Goal: Task Accomplishment & Management: Use online tool/utility

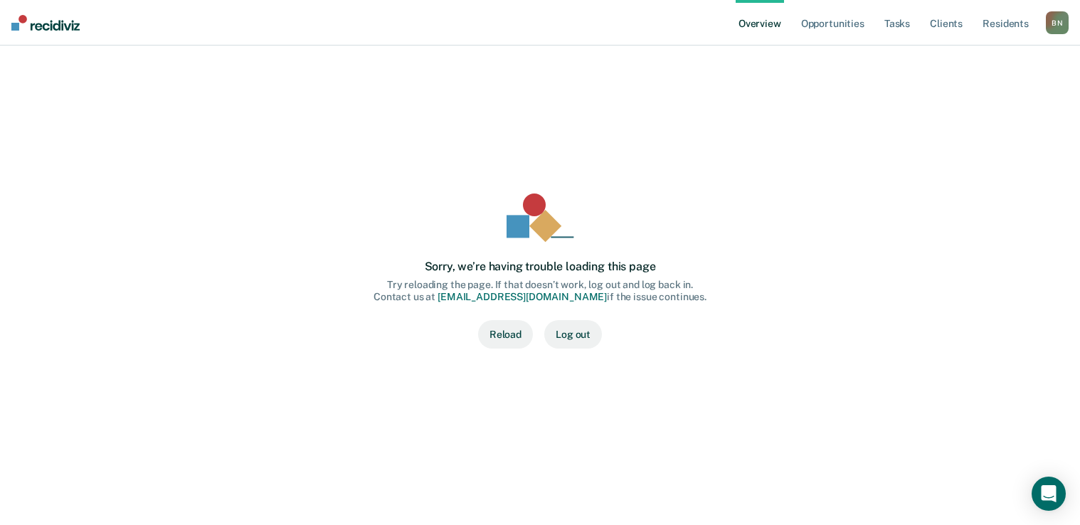
click at [502, 337] on button "Reload" at bounding box center [505, 334] width 55 height 28
click at [848, 26] on link "Opportunities" at bounding box center [832, 23] width 69 height 46
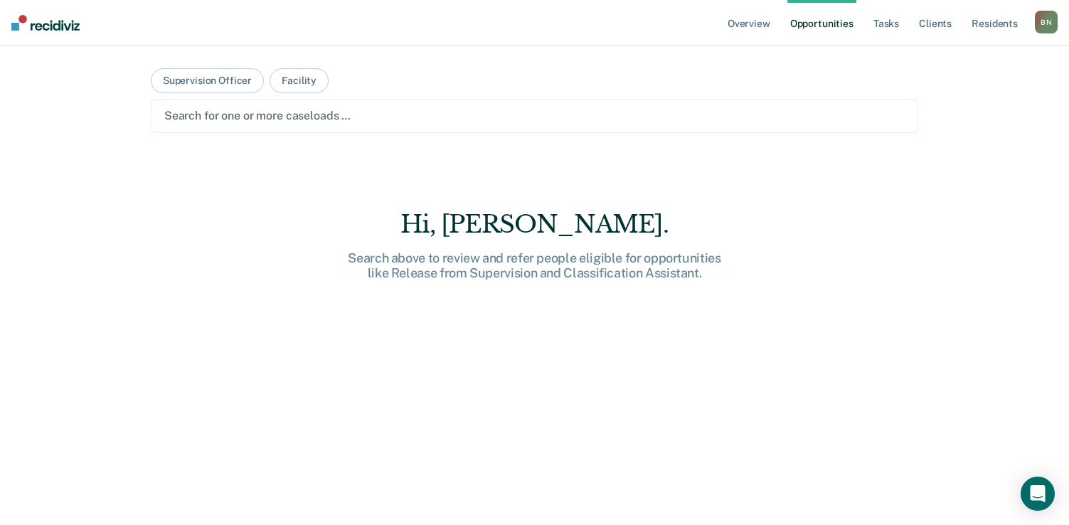
click at [332, 115] on div at bounding box center [534, 115] width 741 height 16
type input "T"
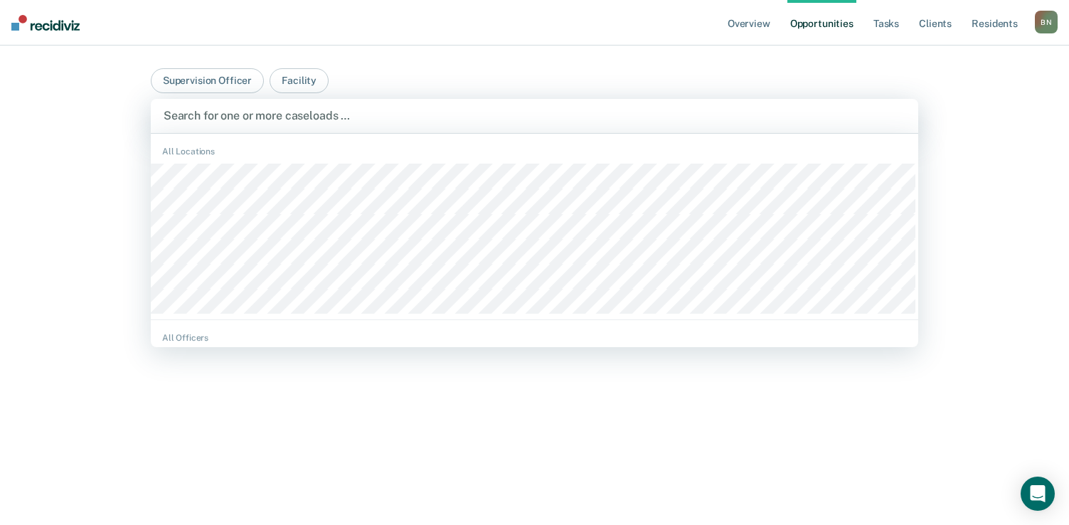
click at [347, 113] on div at bounding box center [535, 115] width 742 height 16
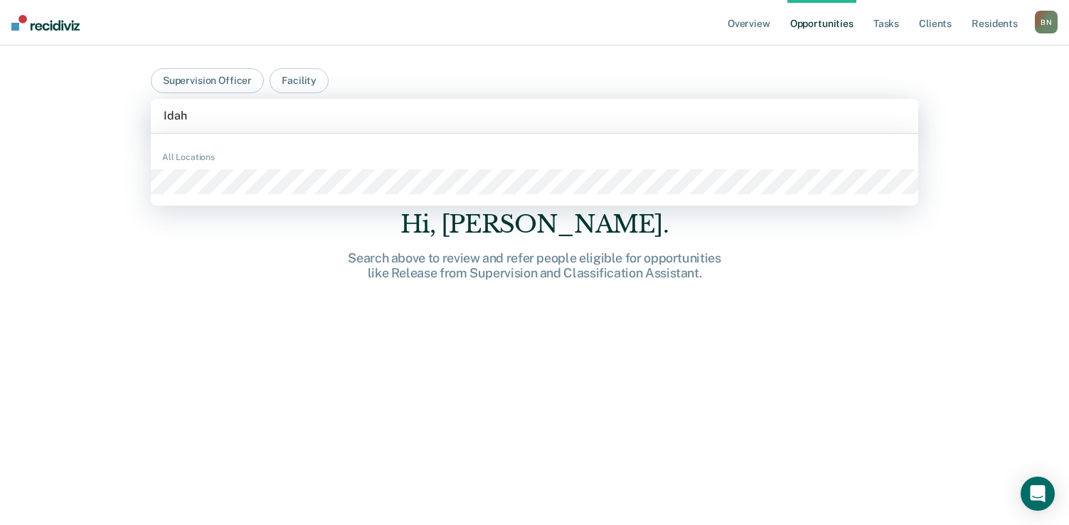
type input "[US_STATE]"
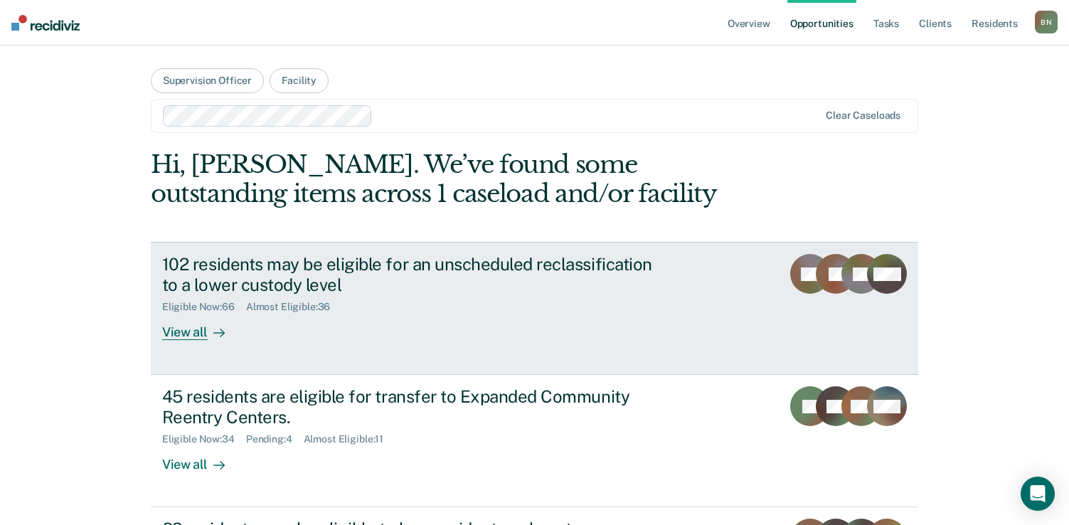
click at [189, 333] on div "View all" at bounding box center [202, 327] width 80 height 28
click at [175, 334] on div "View all" at bounding box center [202, 327] width 80 height 28
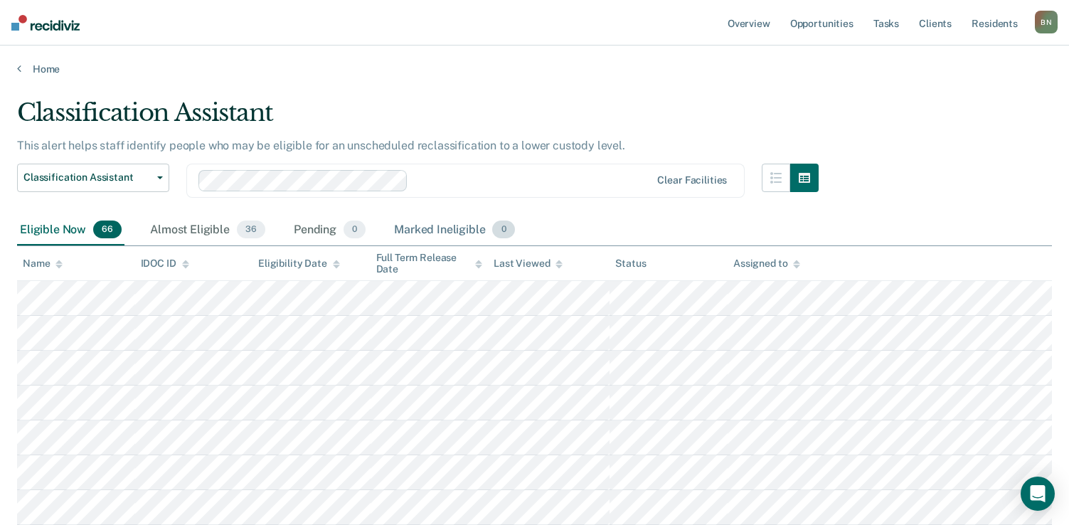
click at [455, 230] on div "Marked Ineligible 0" at bounding box center [454, 230] width 127 height 31
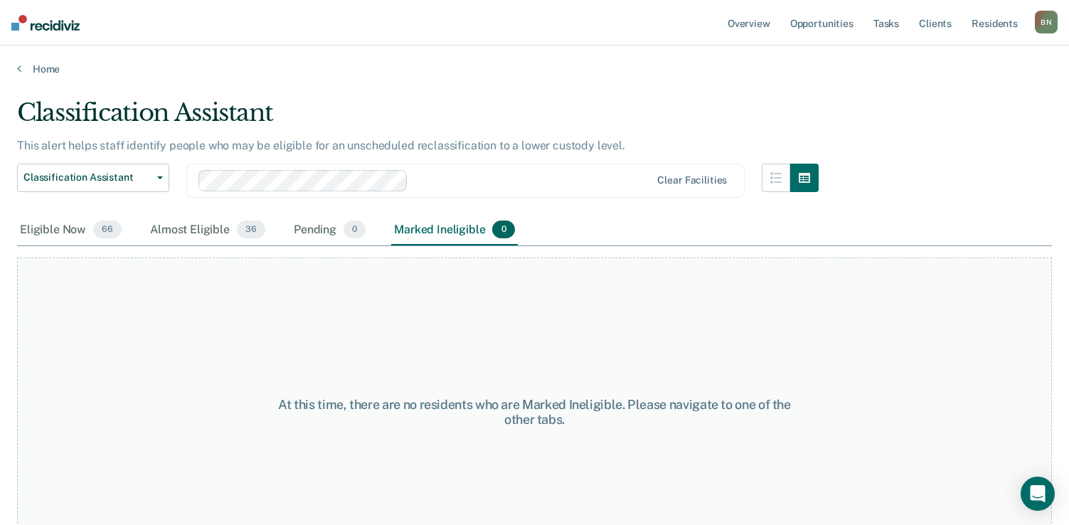
click at [574, 228] on div "Eligible Now 66 Almost Eligible 36 Pending 0 Marked Ineligible 0" at bounding box center [534, 231] width 1035 height 32
click at [61, 232] on div "Eligible Now 66" at bounding box center [70, 230] width 107 height 31
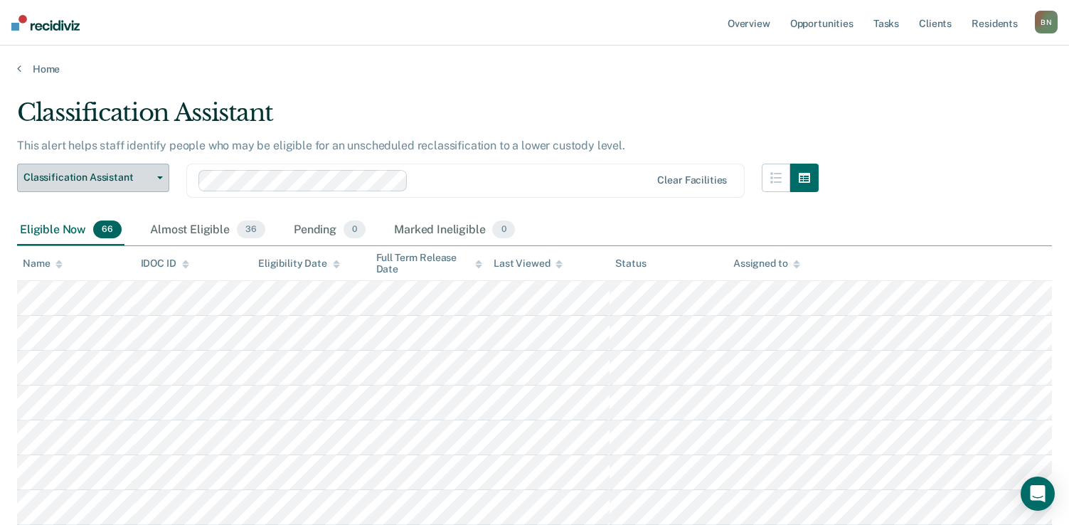
click at [157, 180] on button "Classification Assistant" at bounding box center [93, 178] width 152 height 28
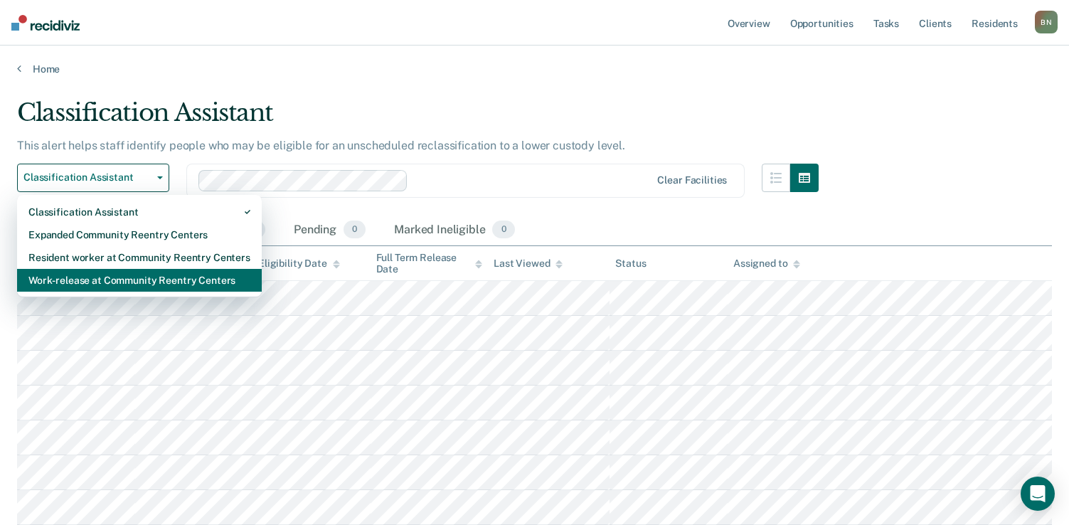
click at [153, 278] on div "Work-release at Community Reentry Centers" at bounding box center [139, 280] width 222 height 23
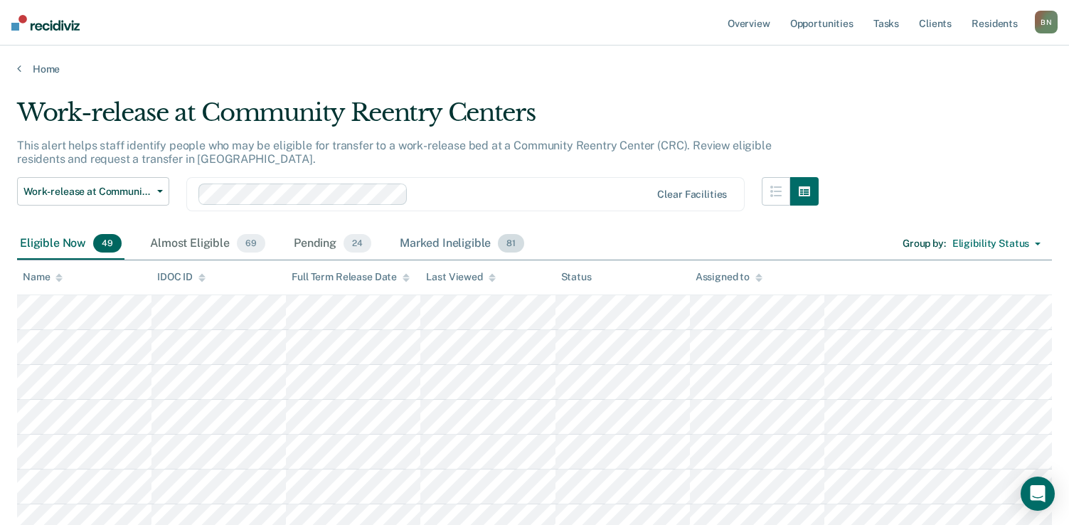
click at [507, 245] on span "81" at bounding box center [511, 243] width 26 height 19
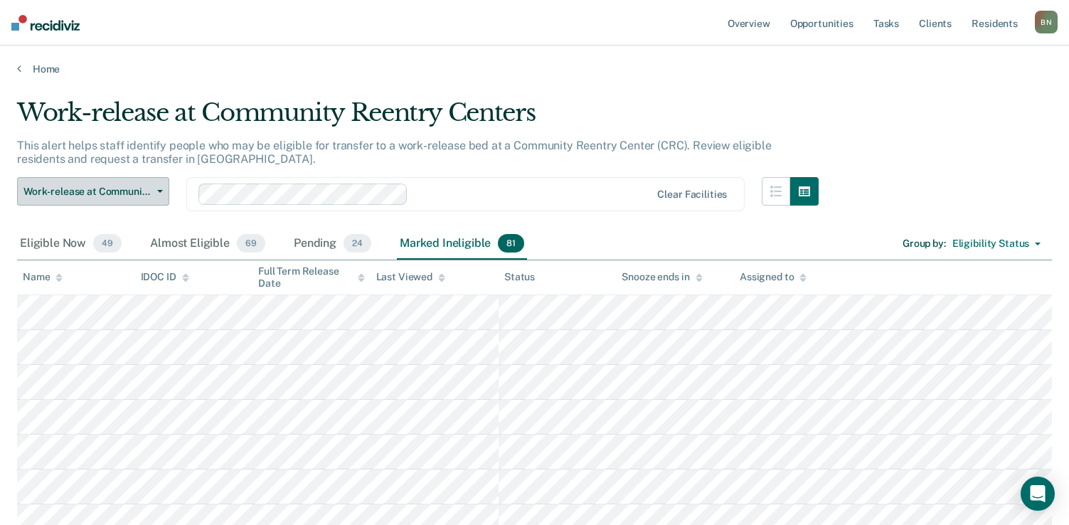
click at [156, 192] on span "button" at bounding box center [157, 191] width 11 height 3
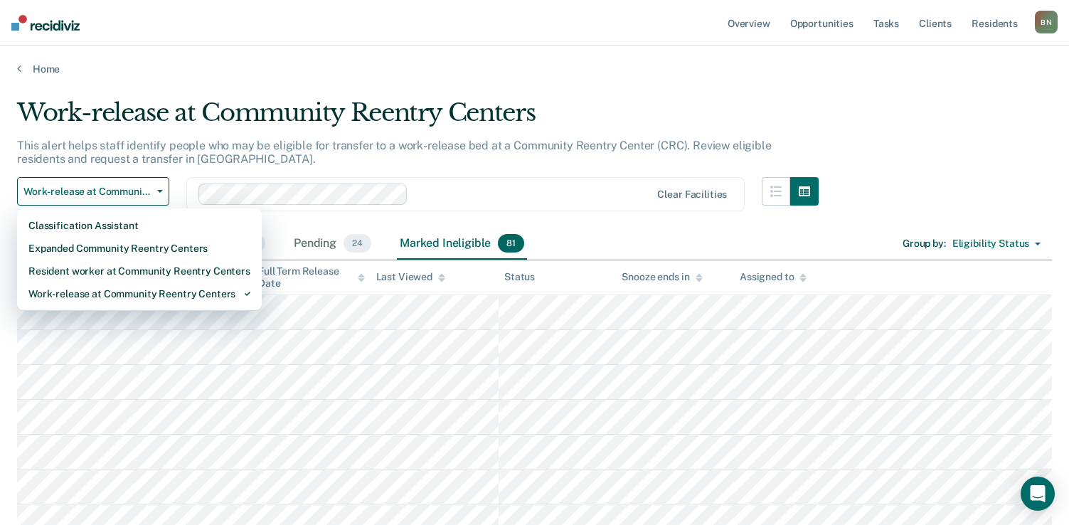
click at [586, 230] on div "Eligible Now 49 Almost Eligible 69 Pending 24 Marked Ineligible 81 Group by : E…" at bounding box center [534, 244] width 1035 height 32
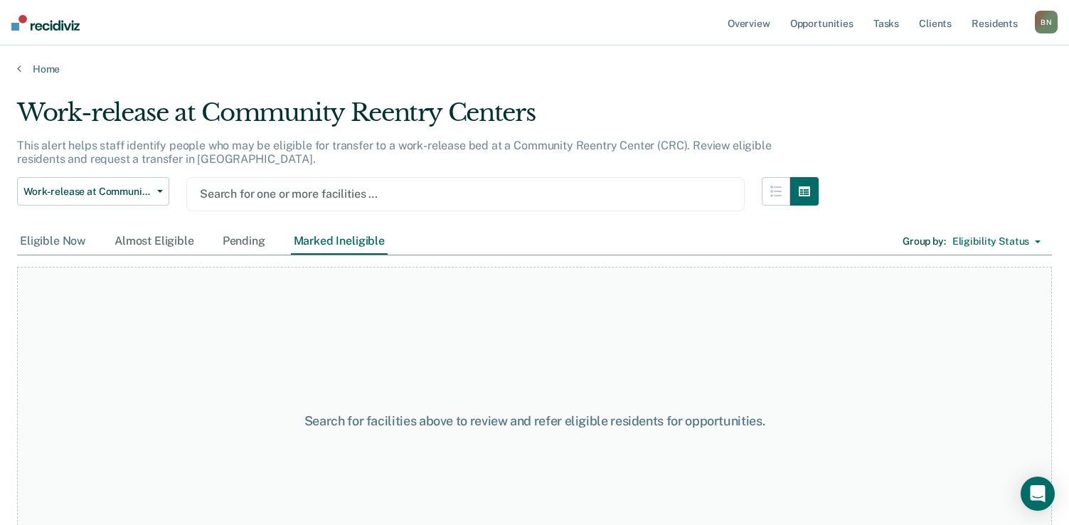
click at [55, 242] on div "Eligible Now" at bounding box center [53, 241] width 72 height 26
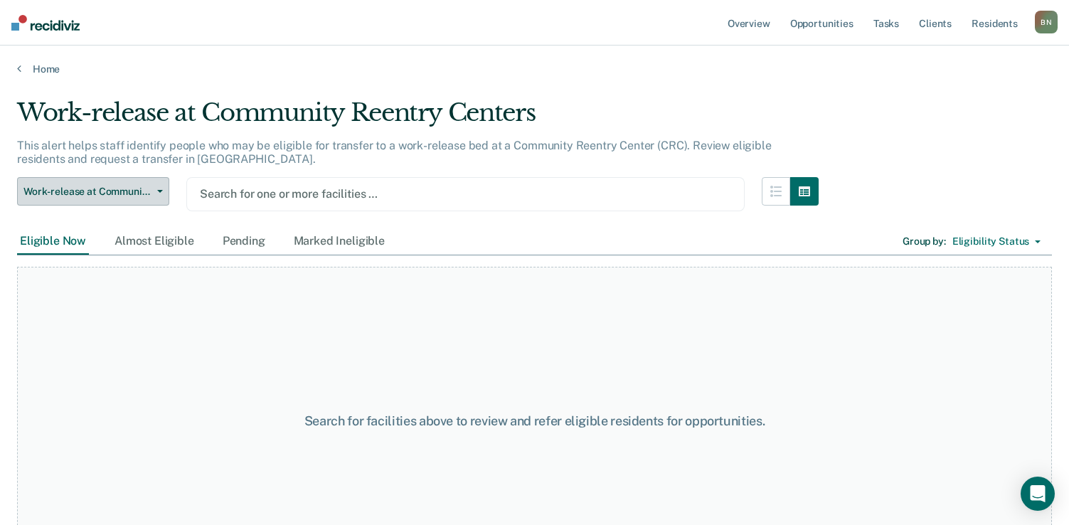
click at [161, 190] on icon "button" at bounding box center [160, 191] width 6 height 3
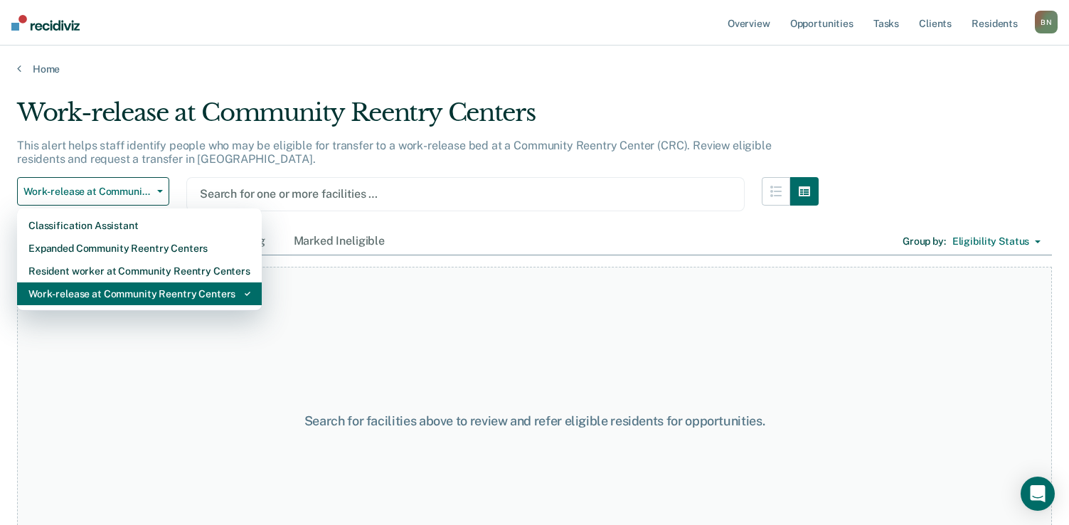
click at [128, 297] on div "Work-release at Community Reentry Centers" at bounding box center [139, 293] width 222 height 23
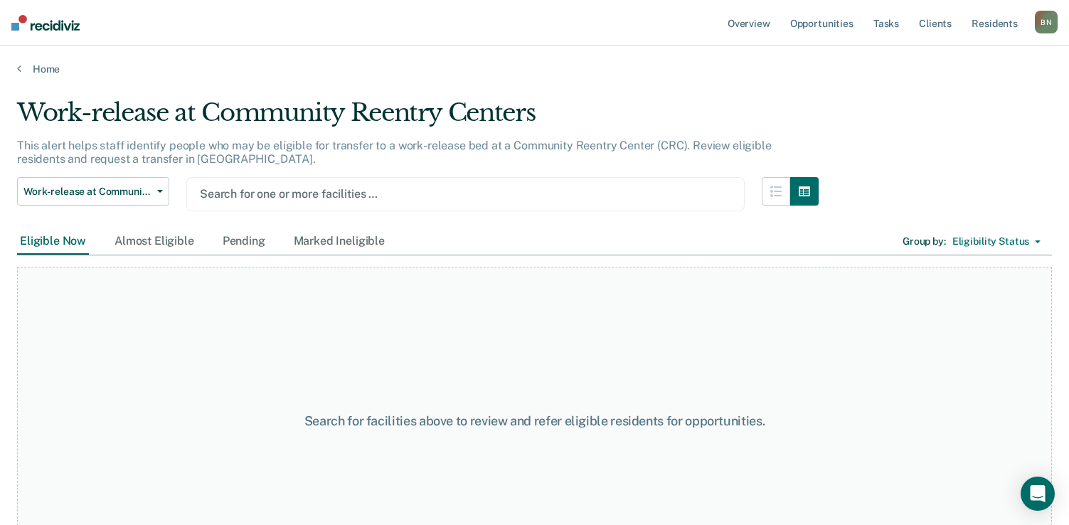
click at [338, 193] on div at bounding box center [466, 194] width 532 height 16
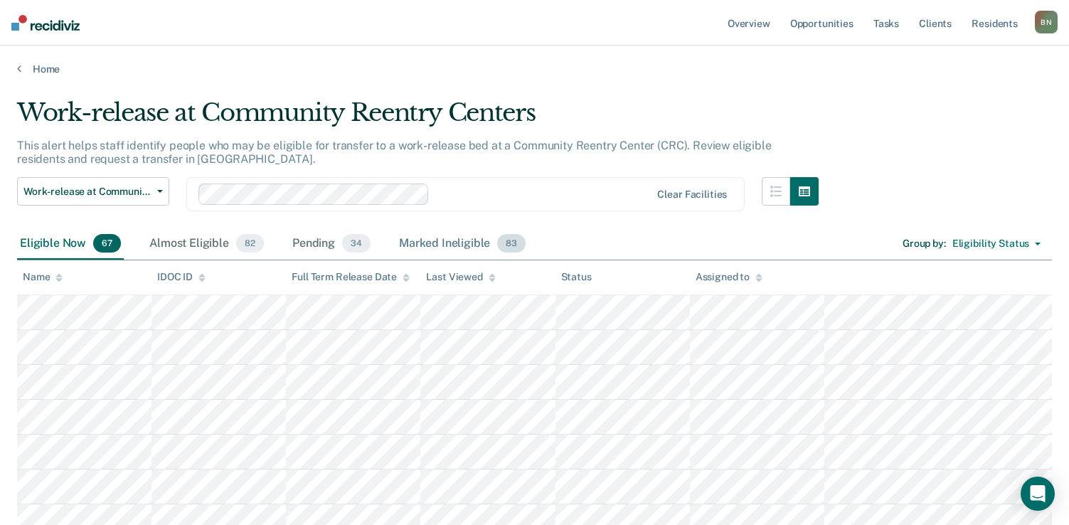
click at [443, 245] on div "Marked Ineligible 83" at bounding box center [462, 243] width 132 height 31
